Goal: Check status

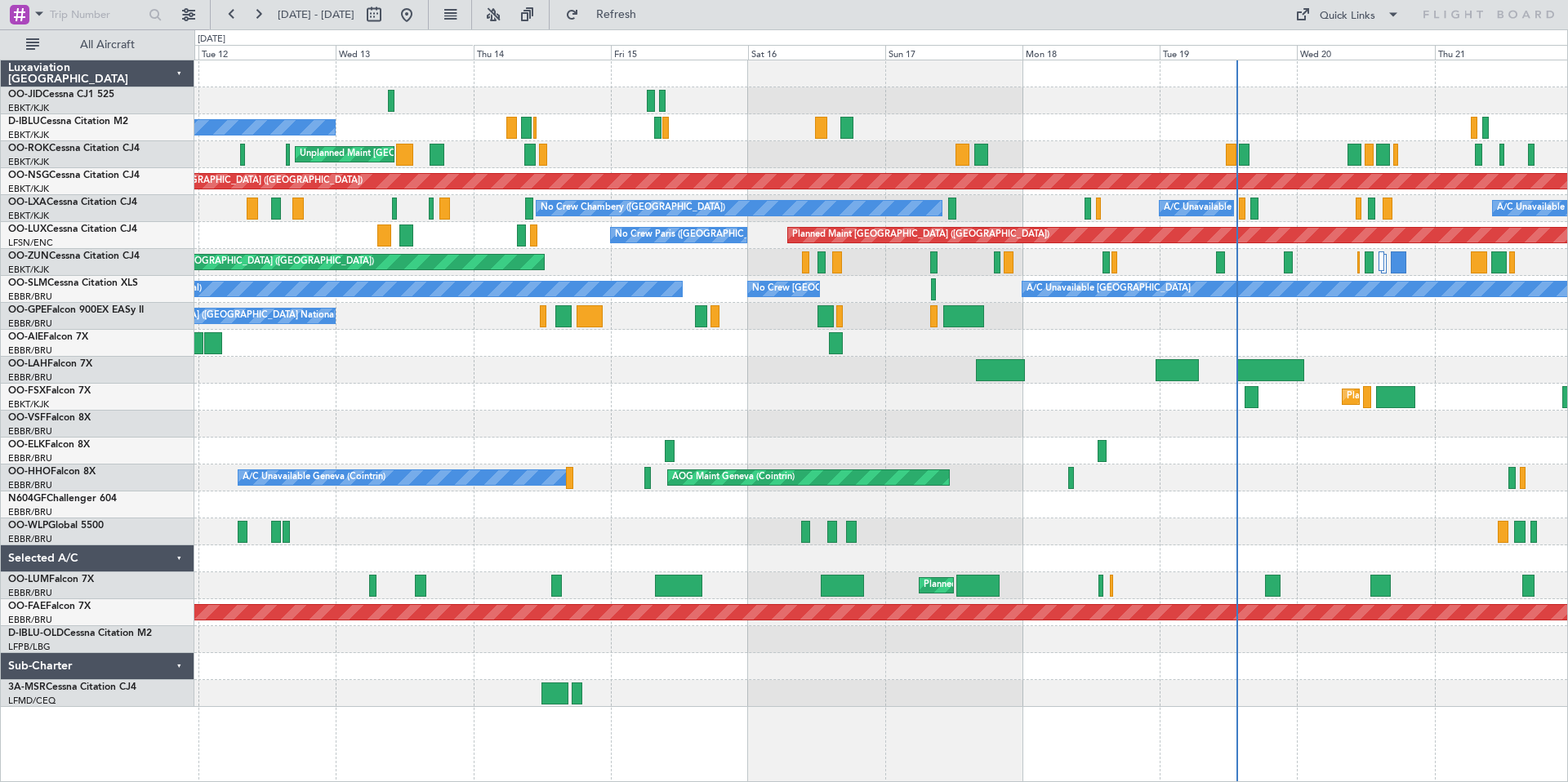
click at [917, 98] on div at bounding box center [881, 101] width 1373 height 27
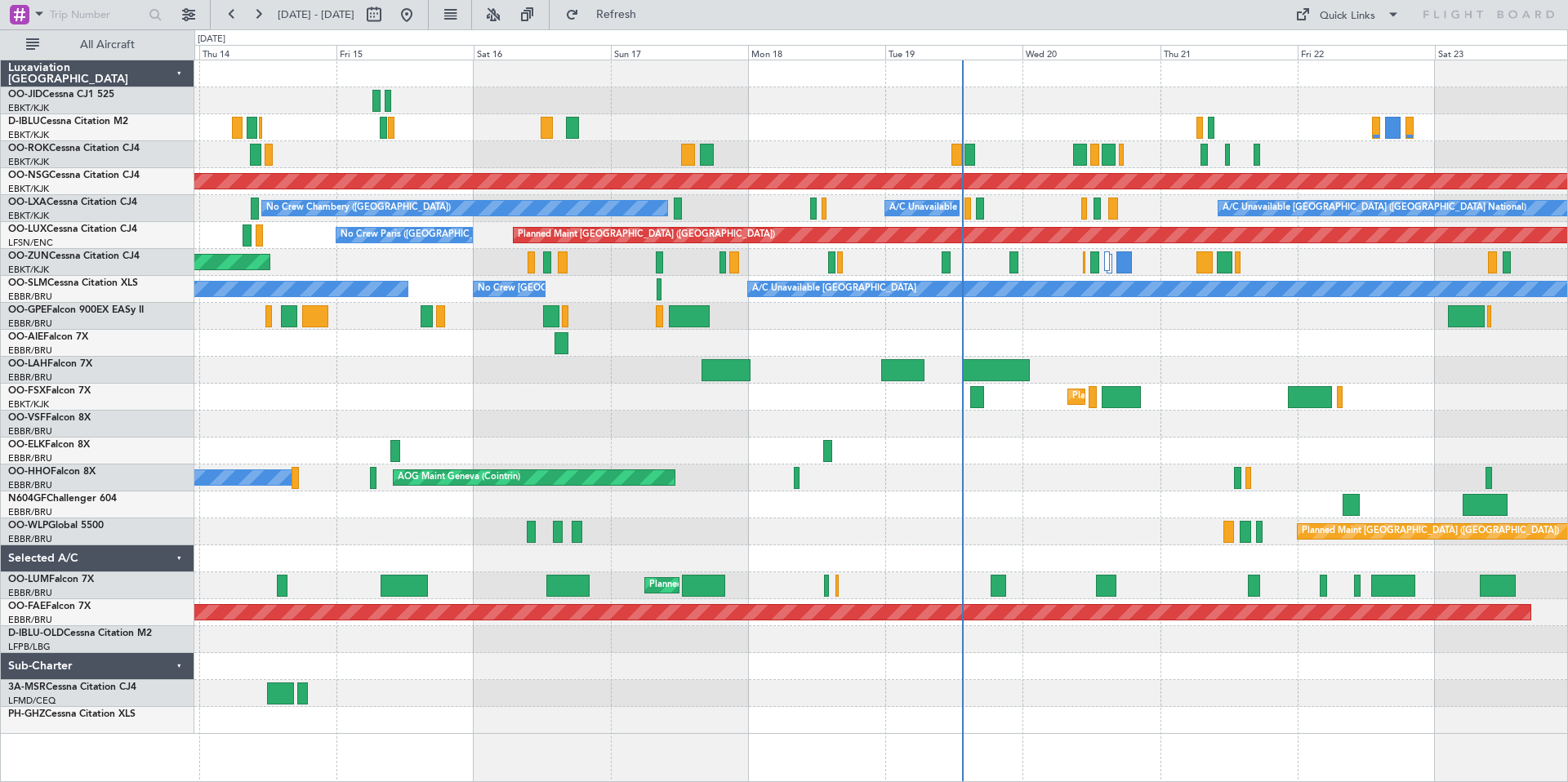
click at [278, 103] on div at bounding box center [881, 101] width 1373 height 27
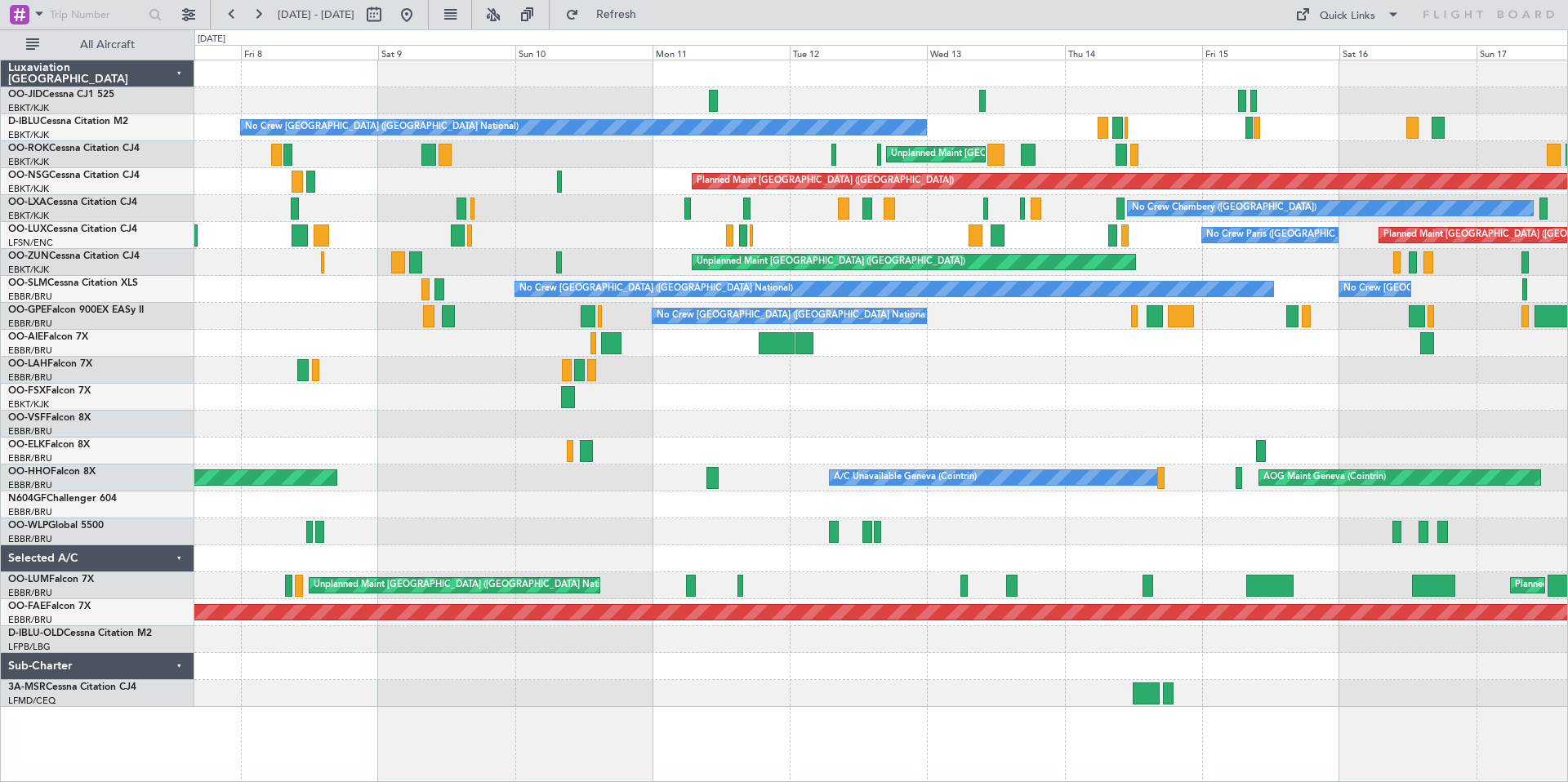
click at [1077, 89] on div "No Crew [GEOGRAPHIC_DATA] ([GEOGRAPHIC_DATA] National) Unplanned Maint [GEOGRAP…" at bounding box center [881, 384] width 1373 height 647
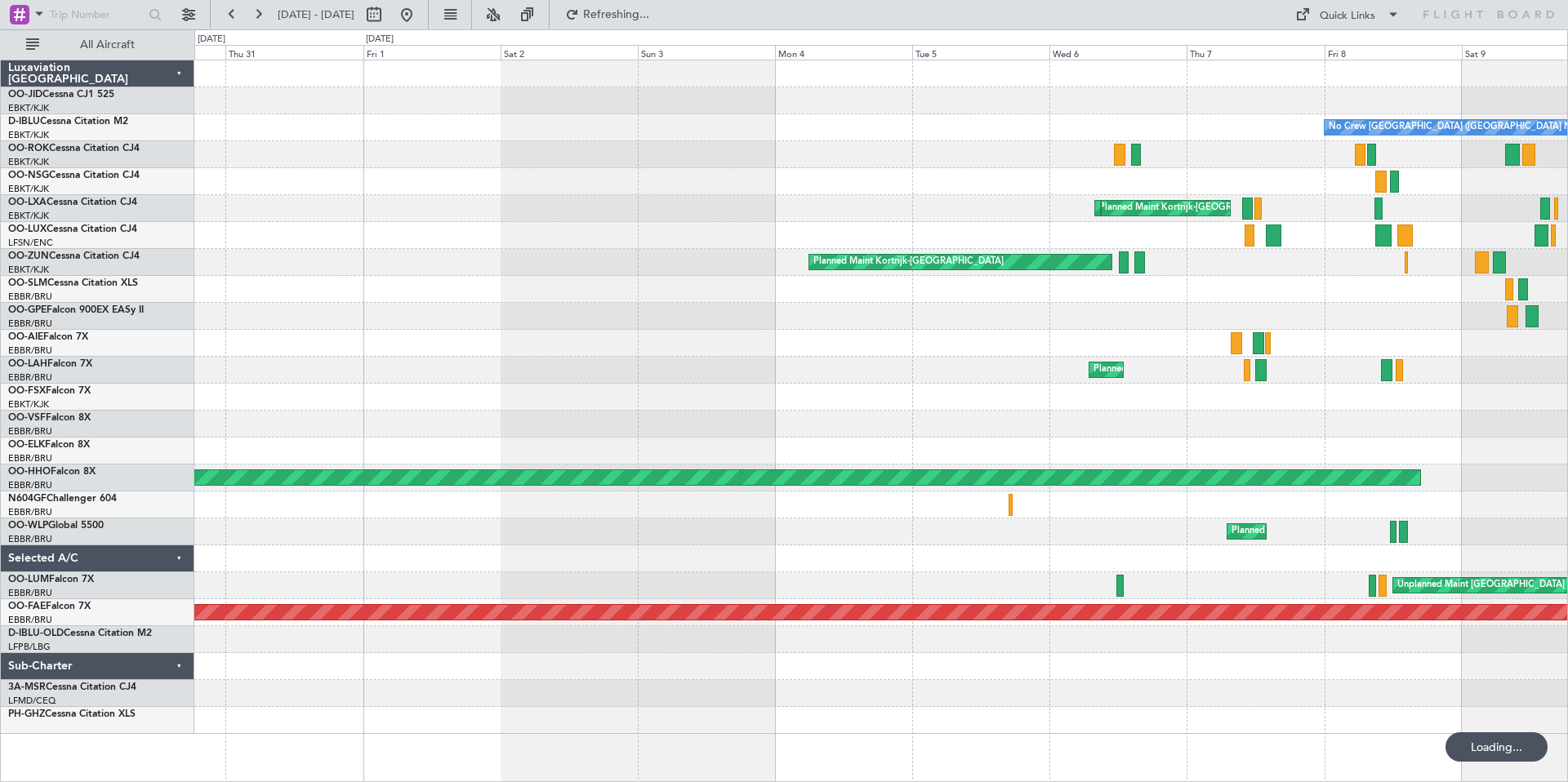
click at [1198, 83] on div at bounding box center [881, 74] width 1373 height 27
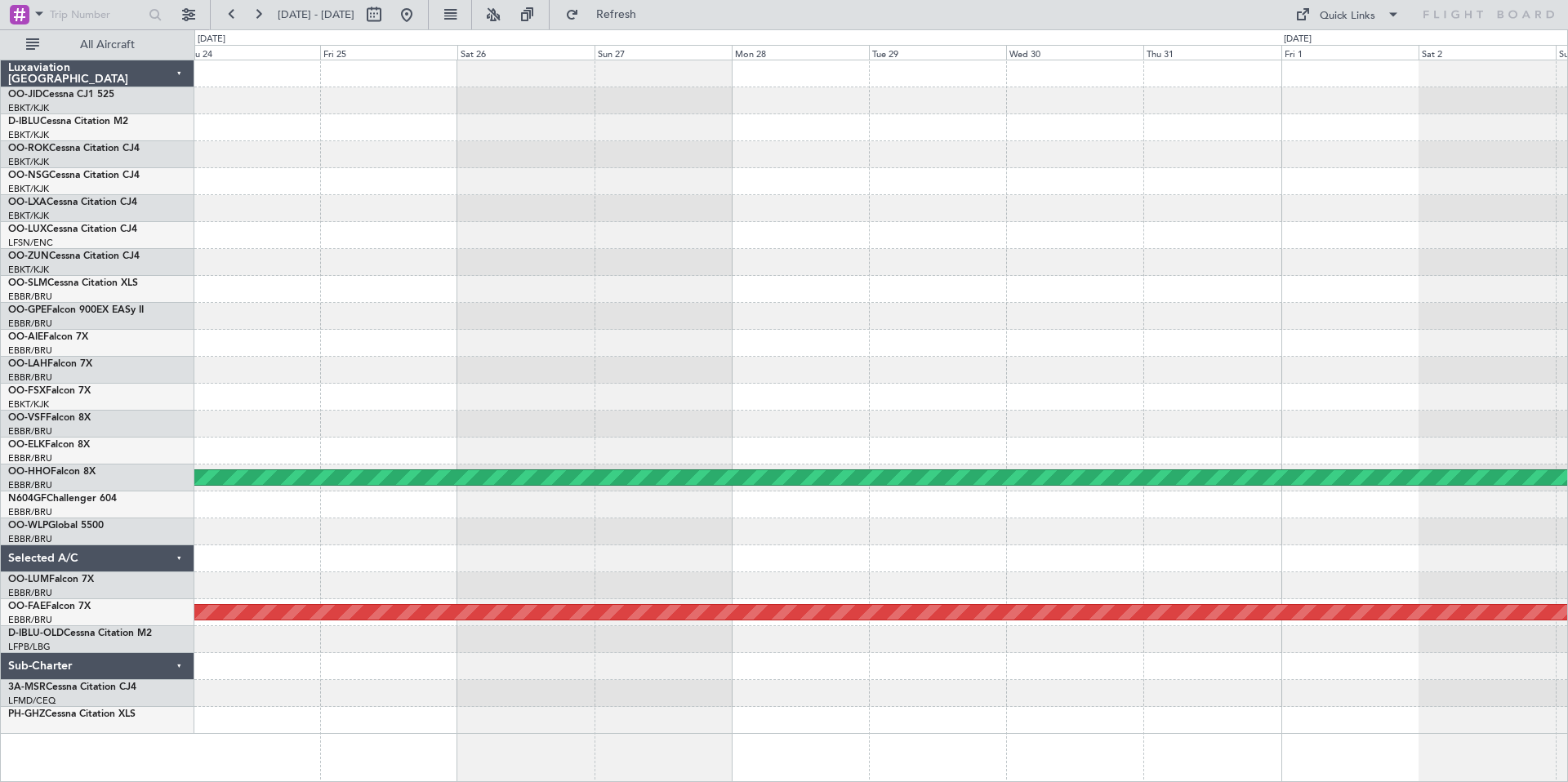
click at [1211, 87] on div "Planned Maint Kortrijk-[GEOGRAPHIC_DATA] Planned Maint Geneva ([GEOGRAPHIC_DATA…" at bounding box center [881, 397] width 1373 height 674
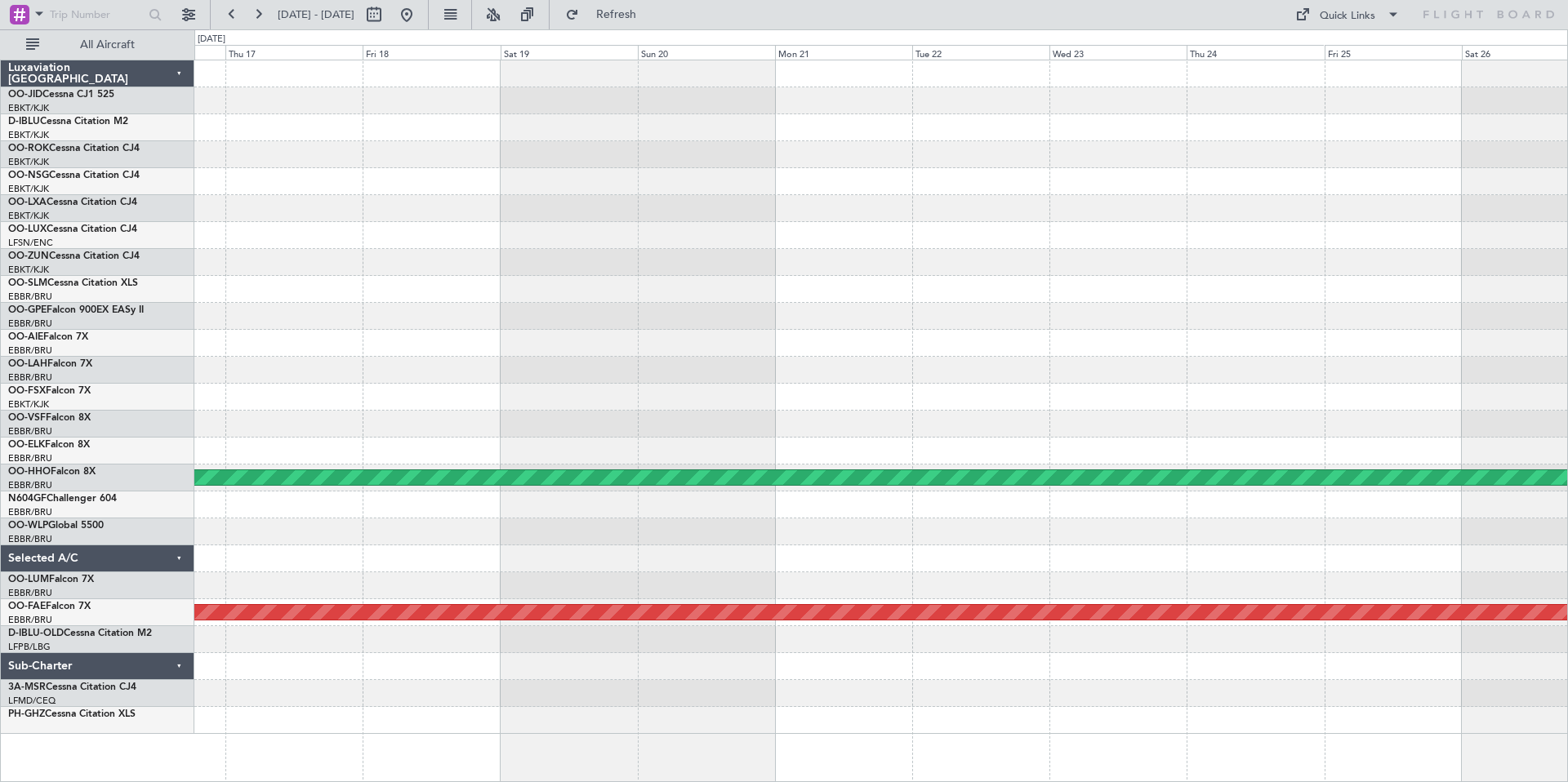
click at [1196, 82] on div "No Crew Vienna (Schwechat) Planned Maint Geneva ([GEOGRAPHIC_DATA]) Planned Mai…" at bounding box center [881, 397] width 1373 height 674
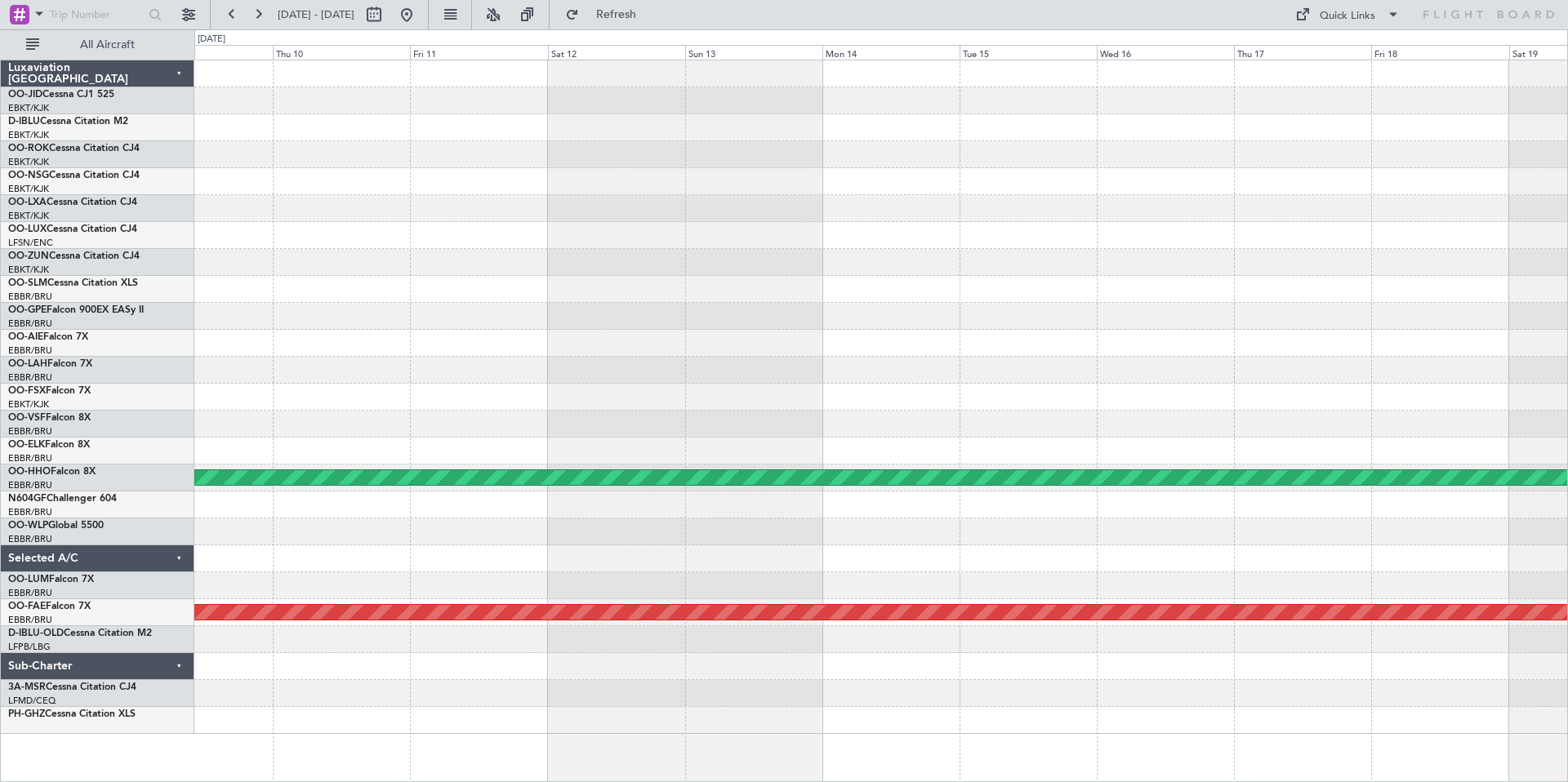
click at [1560, 106] on div at bounding box center [881, 101] width 1373 height 27
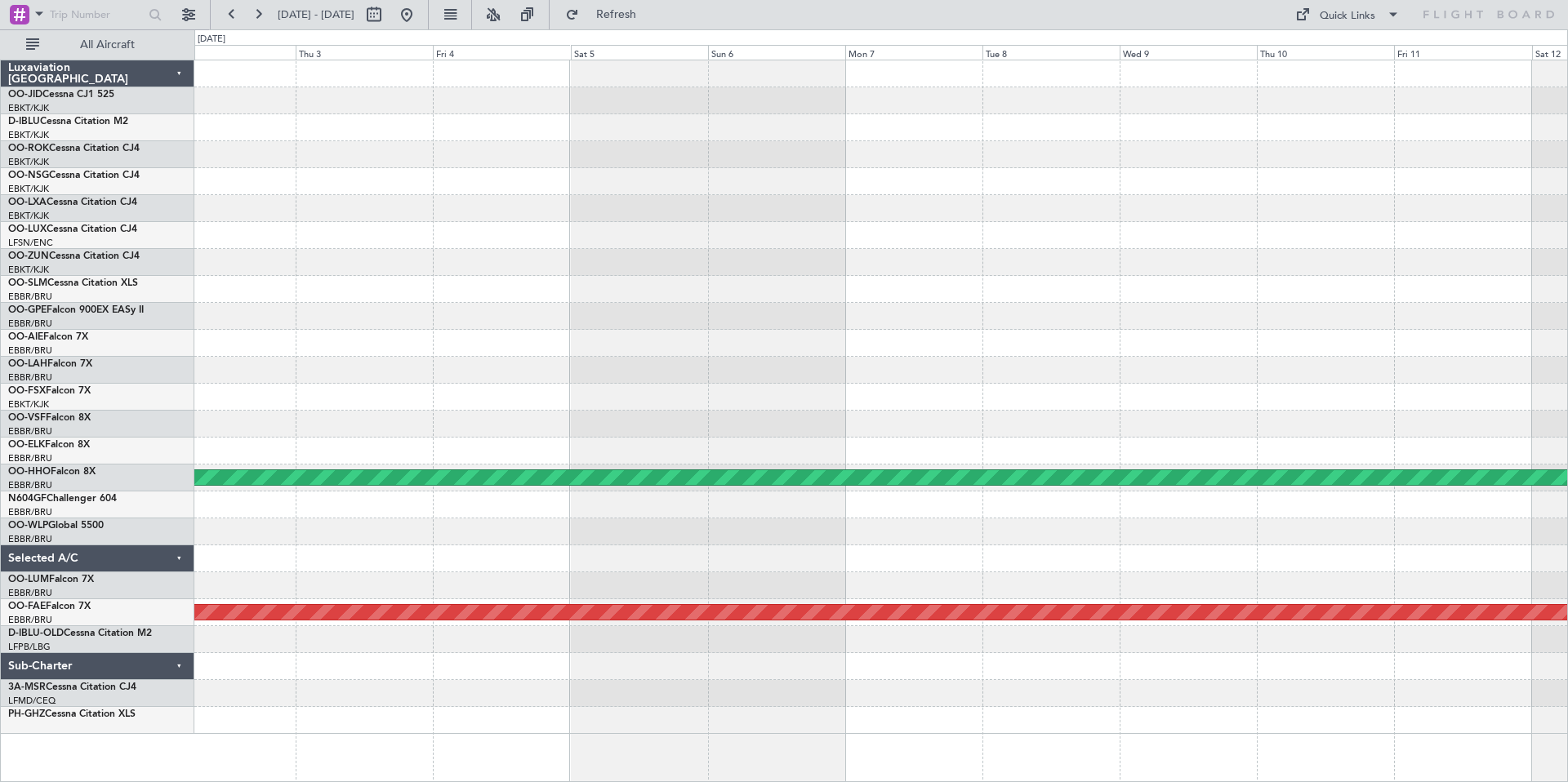
click at [1483, 89] on div at bounding box center [881, 101] width 1373 height 27
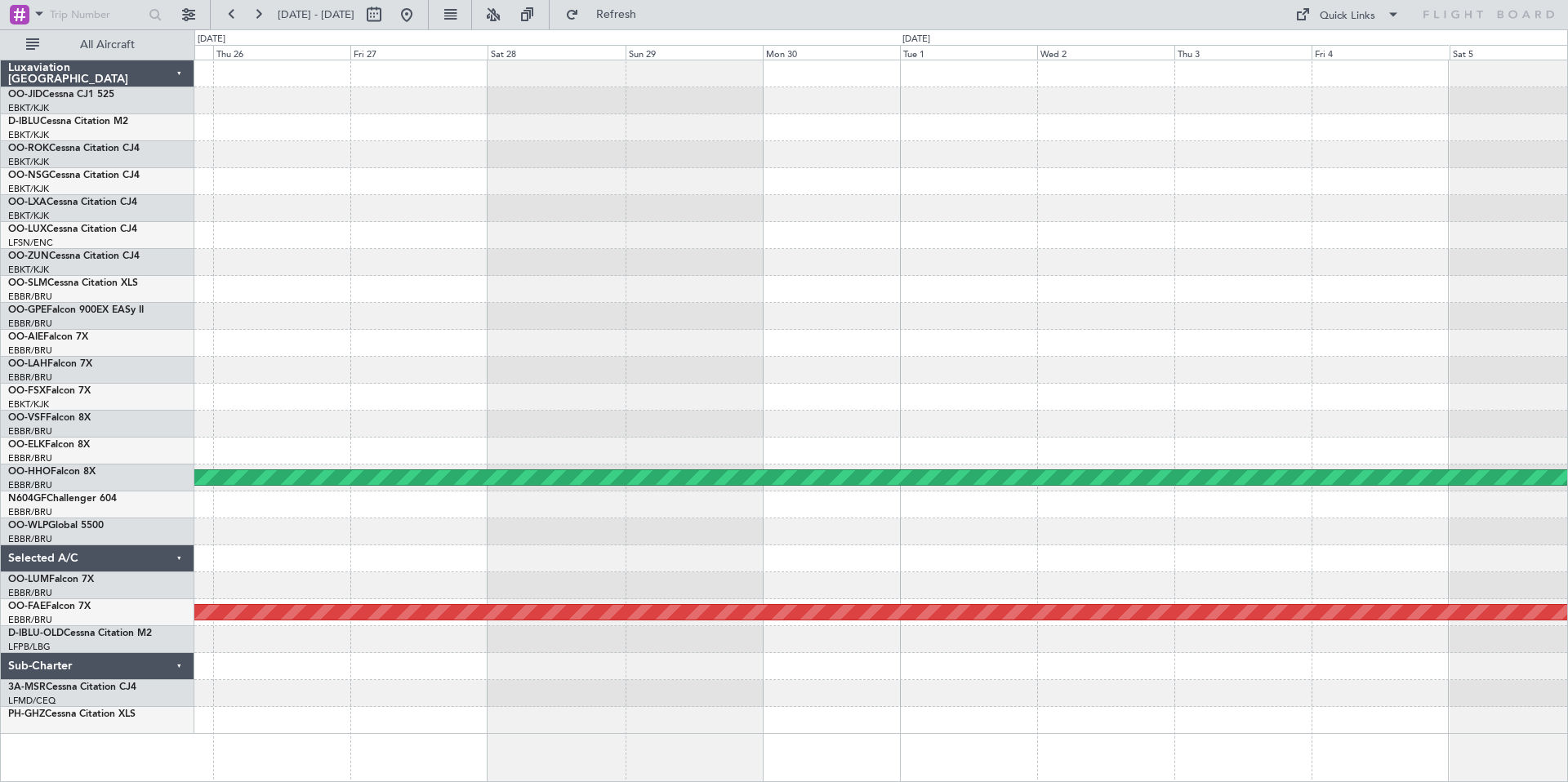
click at [1539, 89] on div at bounding box center [881, 101] width 1373 height 27
click at [1538, 90] on div at bounding box center [881, 101] width 1373 height 27
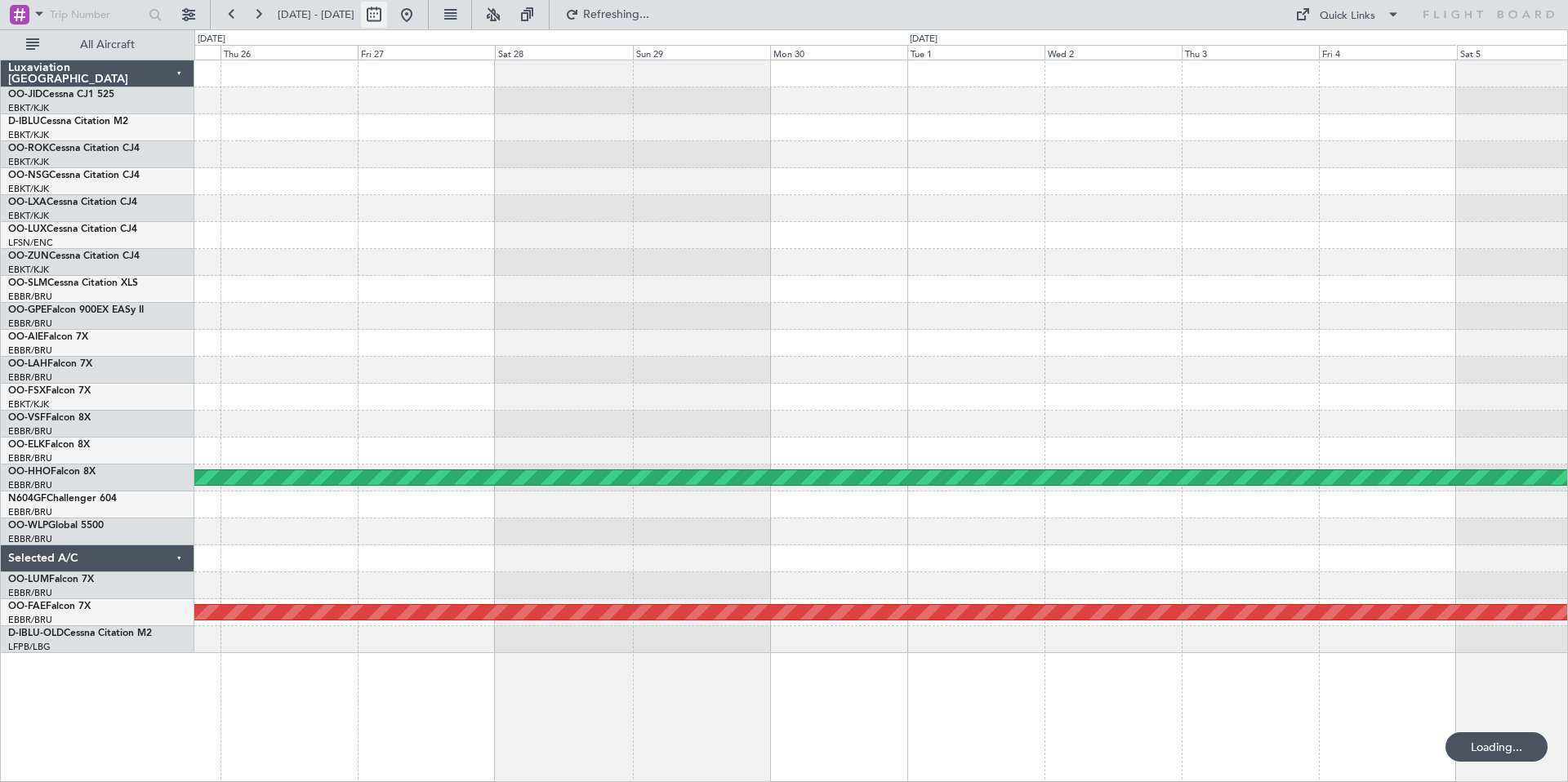
click at [388, 14] on button at bounding box center [373, 14] width 26 height 26
select select "6"
select select "2025"
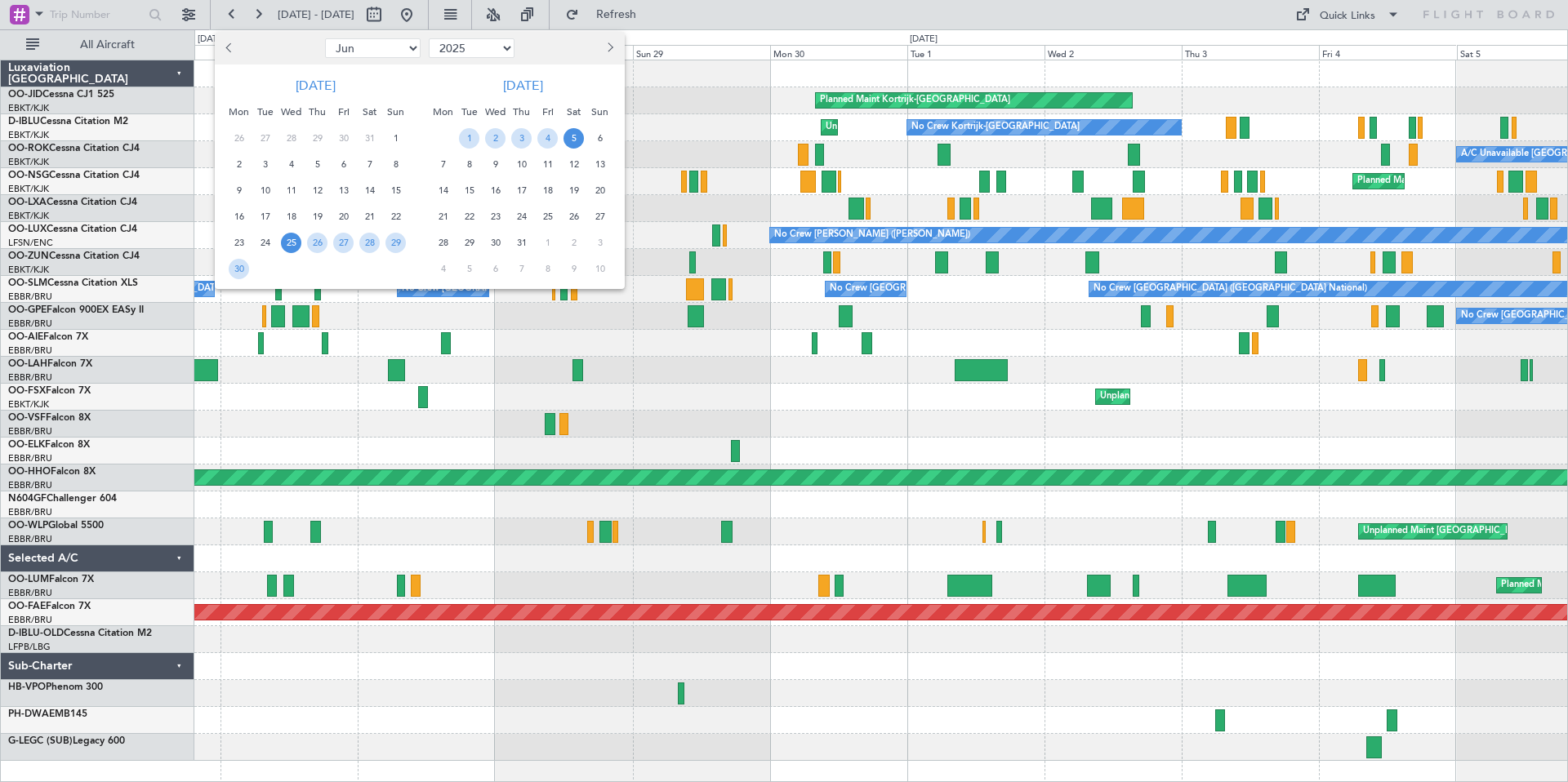
click at [612, 45] on button "Next month" at bounding box center [609, 47] width 18 height 26
click at [610, 44] on span "Next month" at bounding box center [608, 47] width 10 height 10
select select "8"
click at [345, 136] on span "1" at bounding box center [343, 138] width 21 height 21
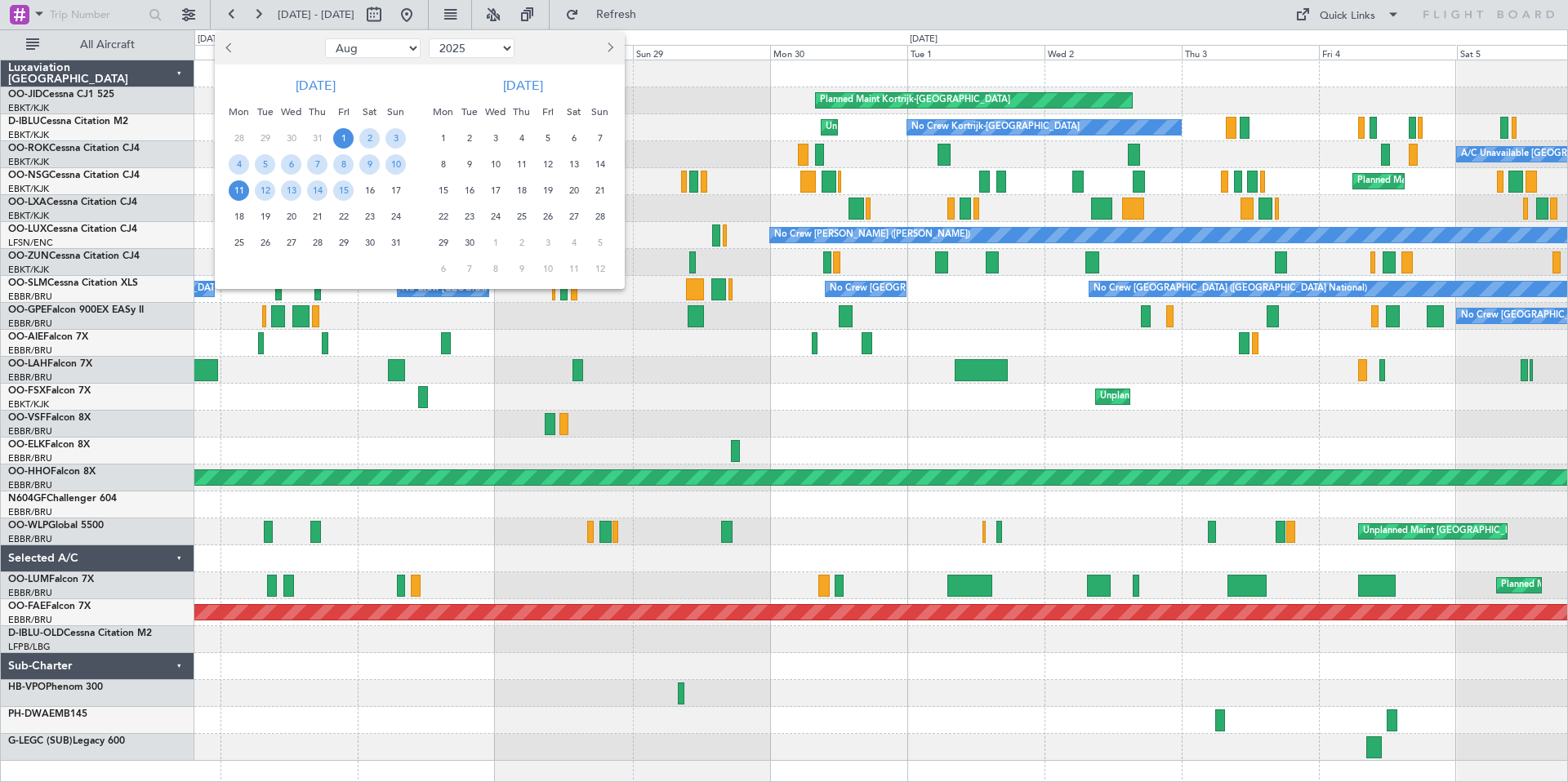
click at [248, 187] on div "11" at bounding box center [239, 190] width 26 height 26
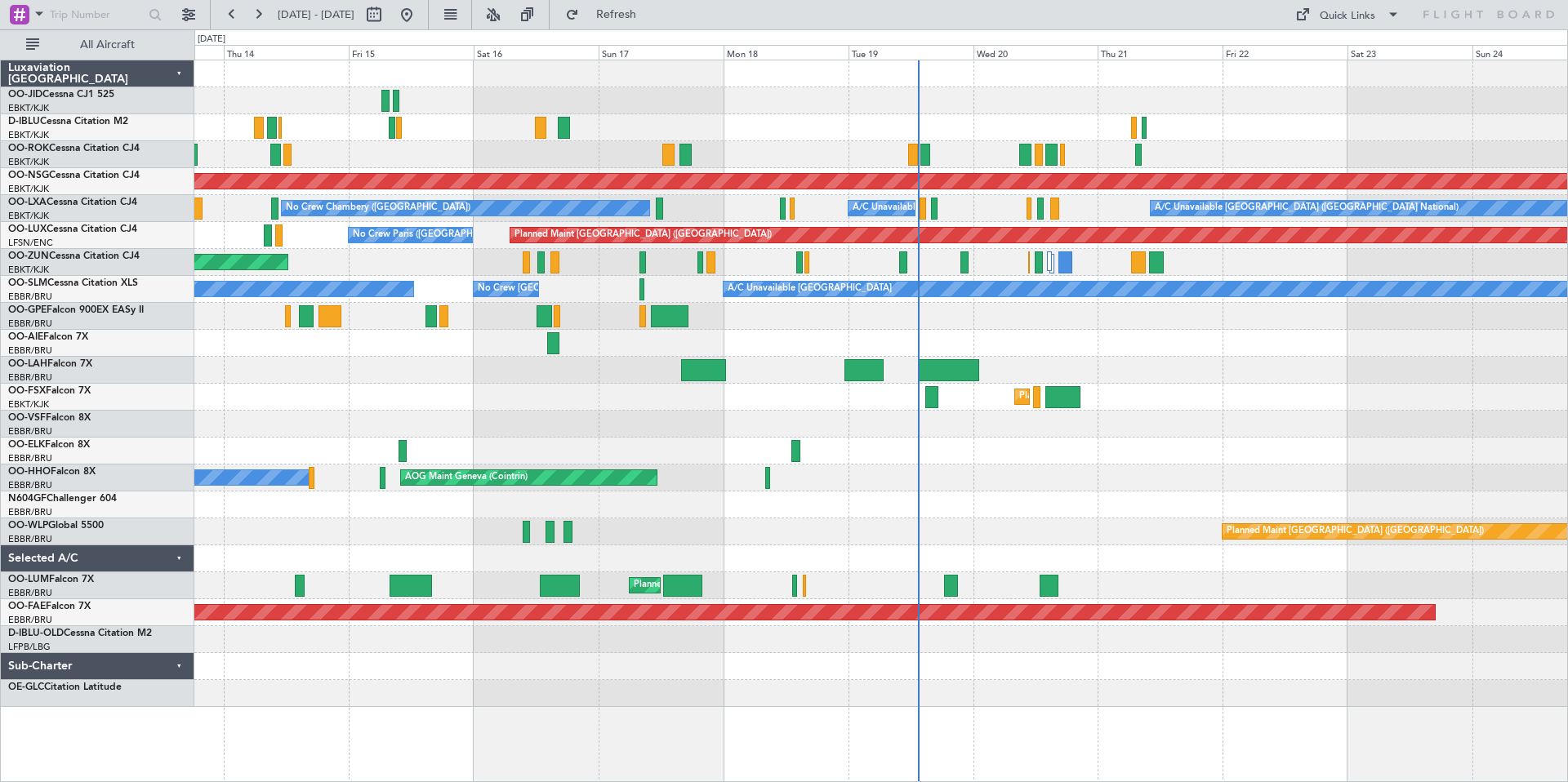
click at [202, 234] on div "No Crew [GEOGRAPHIC_DATA] ([GEOGRAPHIC_DATA] National) Unplanned Maint [GEOGRAP…" at bounding box center [881, 384] width 1373 height 647
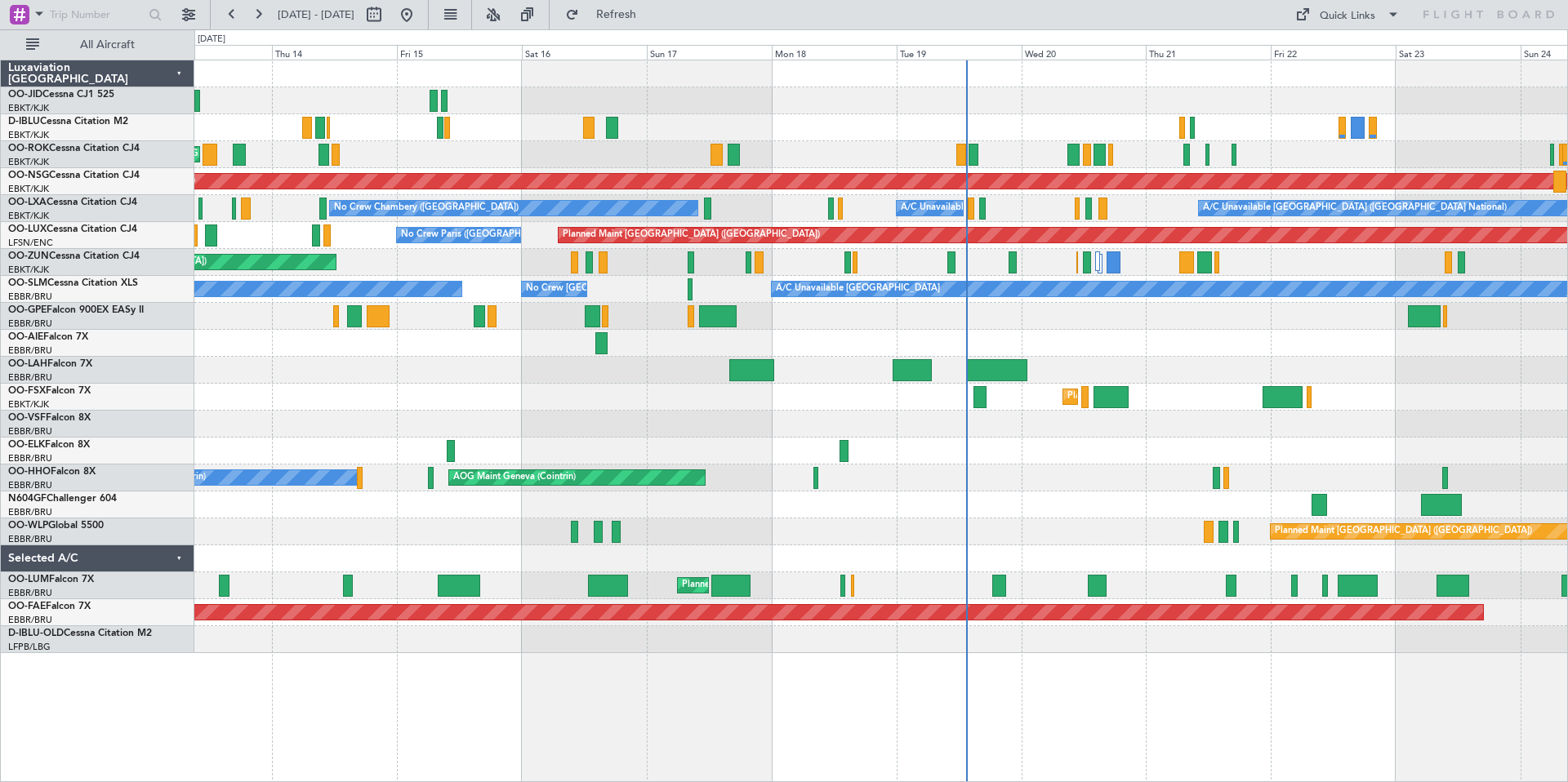
click at [1306, 116] on div "No Crew [GEOGRAPHIC_DATA] ([GEOGRAPHIC_DATA] National) Unplanned Maint [GEOGRAP…" at bounding box center [881, 357] width 1373 height 593
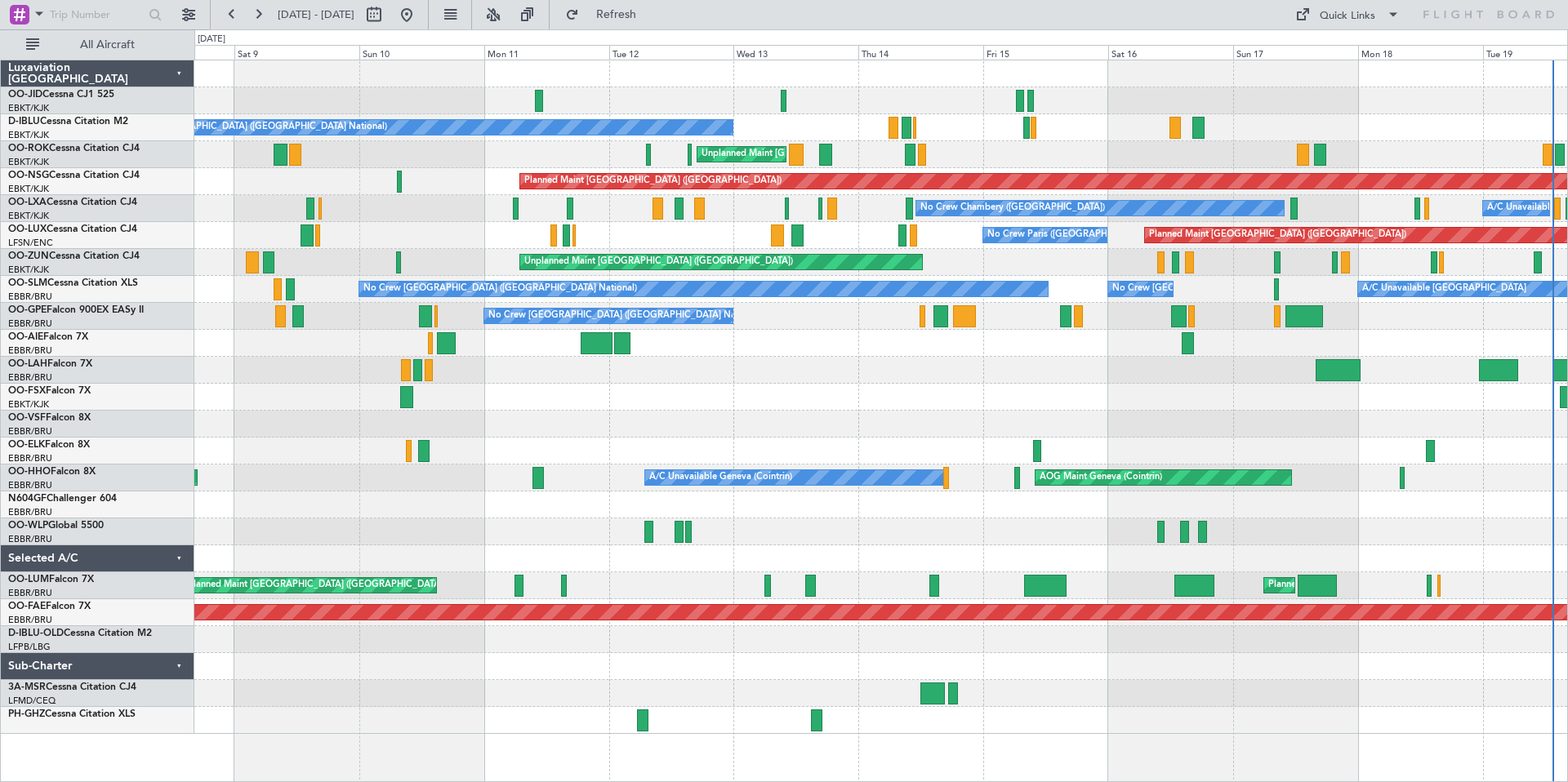
click at [1138, 107] on div at bounding box center [881, 101] width 1373 height 27
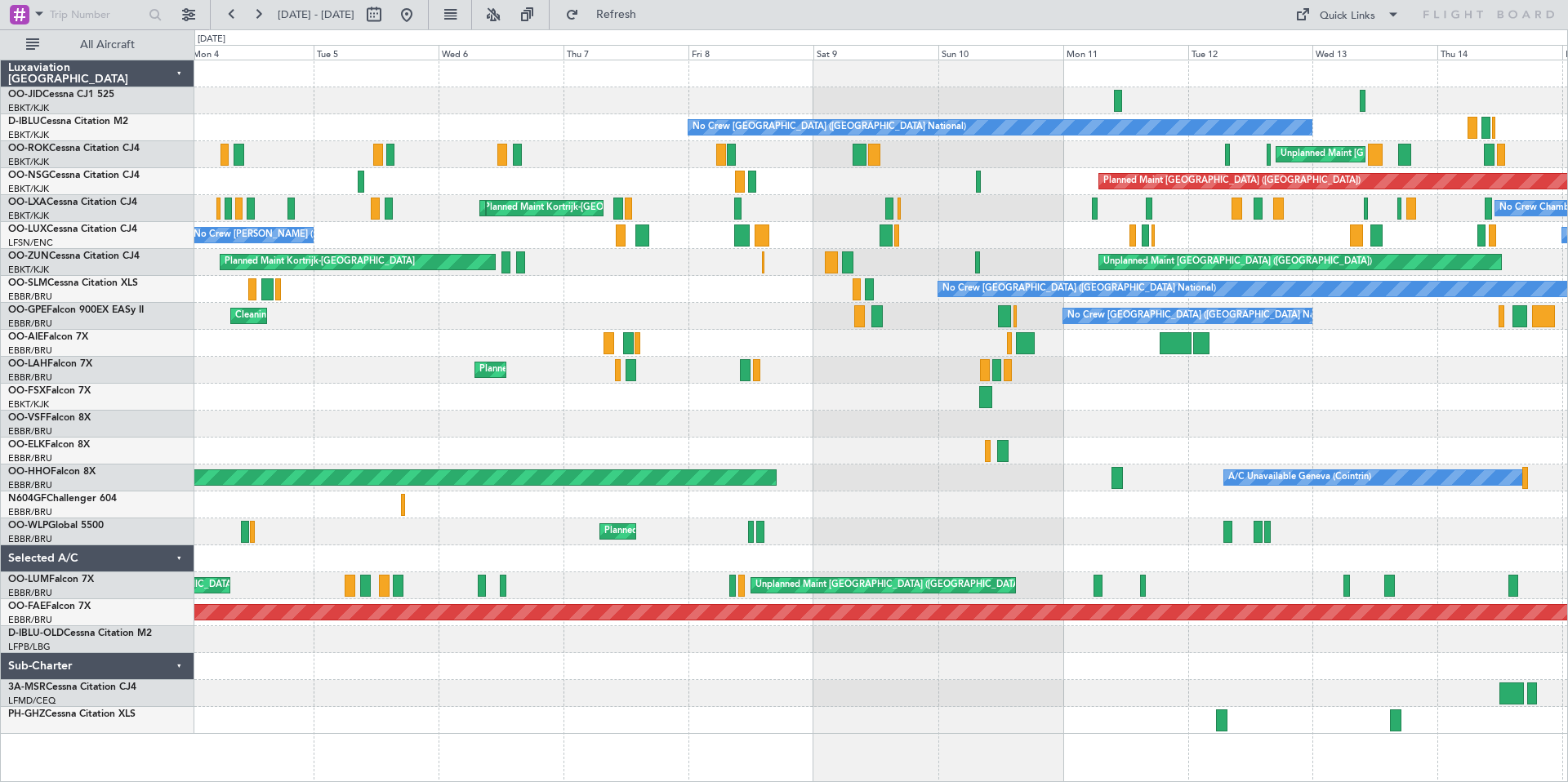
click at [967, 101] on div "Planned Maint Kortrijk-[GEOGRAPHIC_DATA]" at bounding box center [881, 101] width 1373 height 27
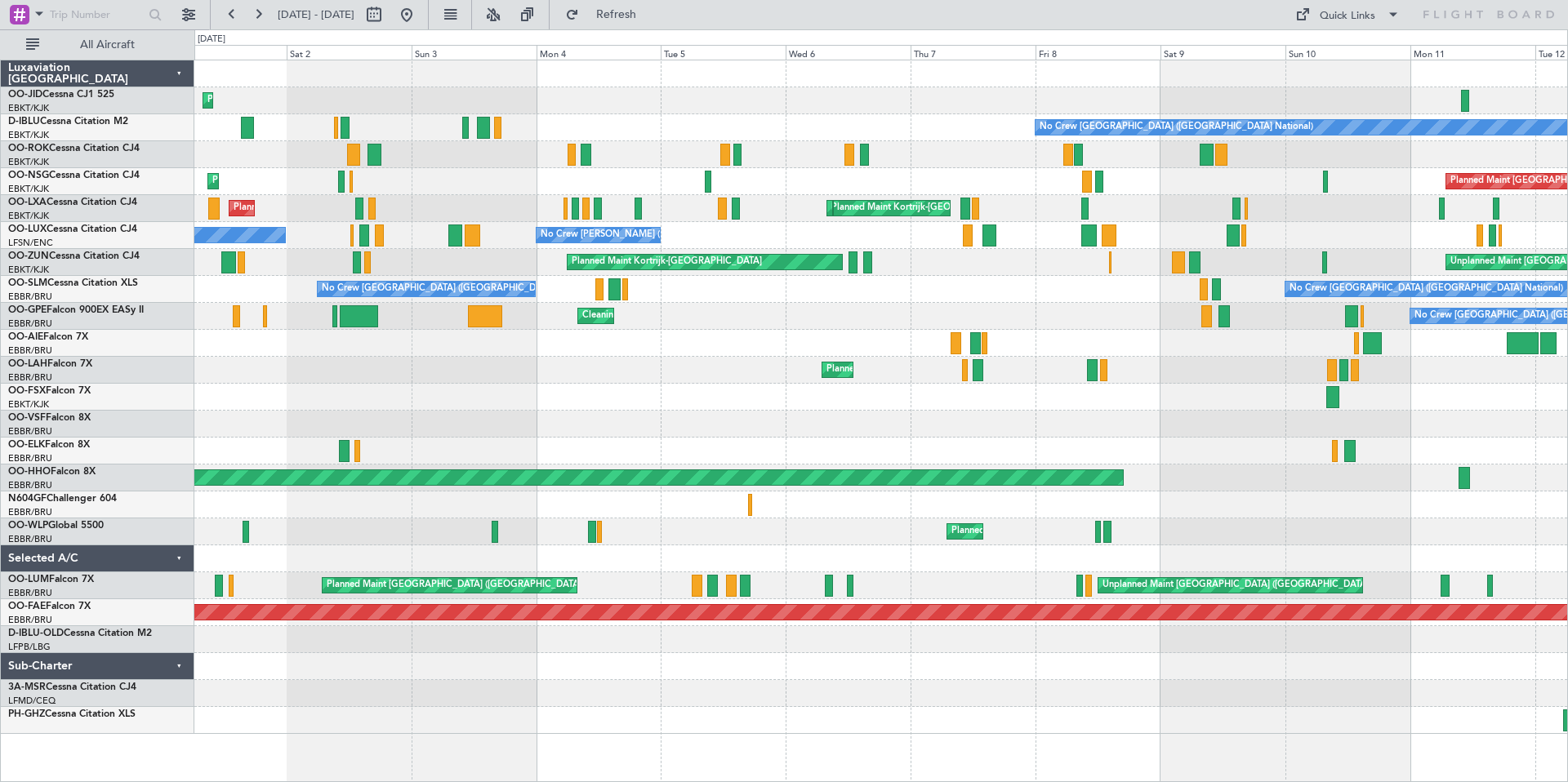
click at [1130, 96] on div "Planned Maint Kortrijk-[GEOGRAPHIC_DATA]" at bounding box center [881, 101] width 1373 height 27
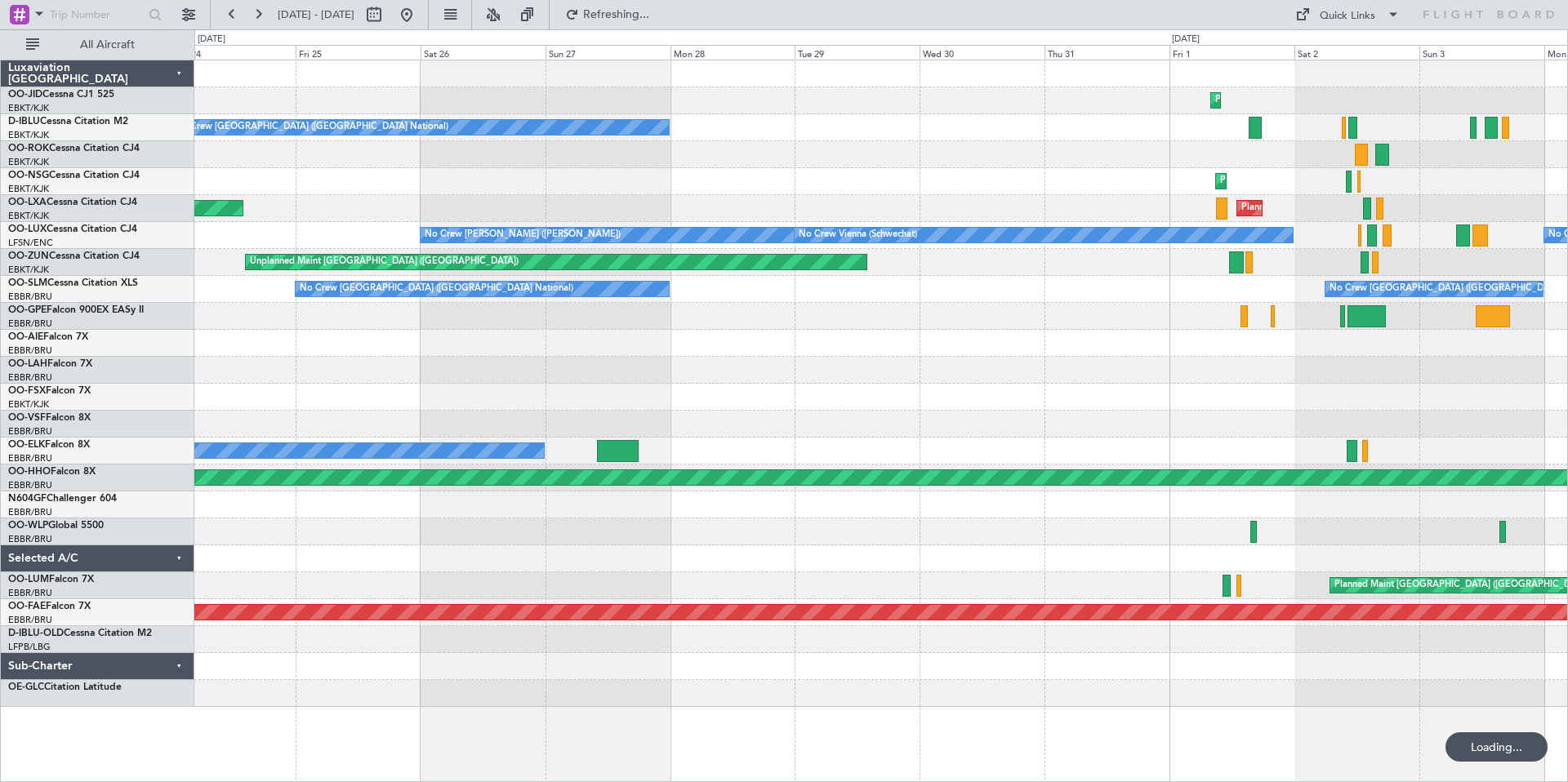
click at [1255, 109] on div "Planned Maint Kortrijk-[GEOGRAPHIC_DATA] No Crew [GEOGRAPHIC_DATA] (Brussels Na…" at bounding box center [881, 384] width 1373 height 647
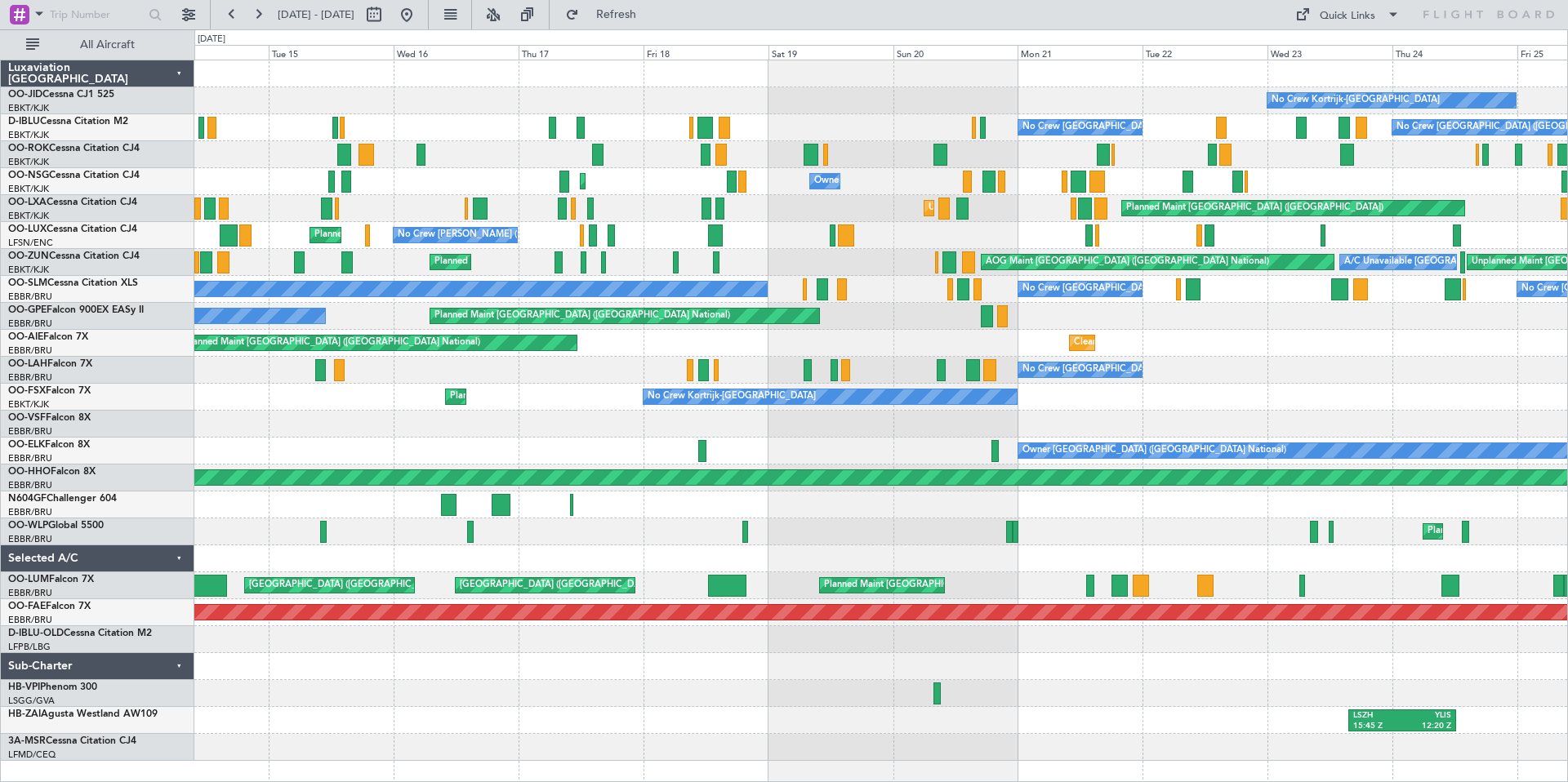
click at [974, 108] on div "No Crew Kortrijk-[GEOGRAPHIC_DATA]" at bounding box center [881, 101] width 1373 height 27
